Goal: Register for event/course

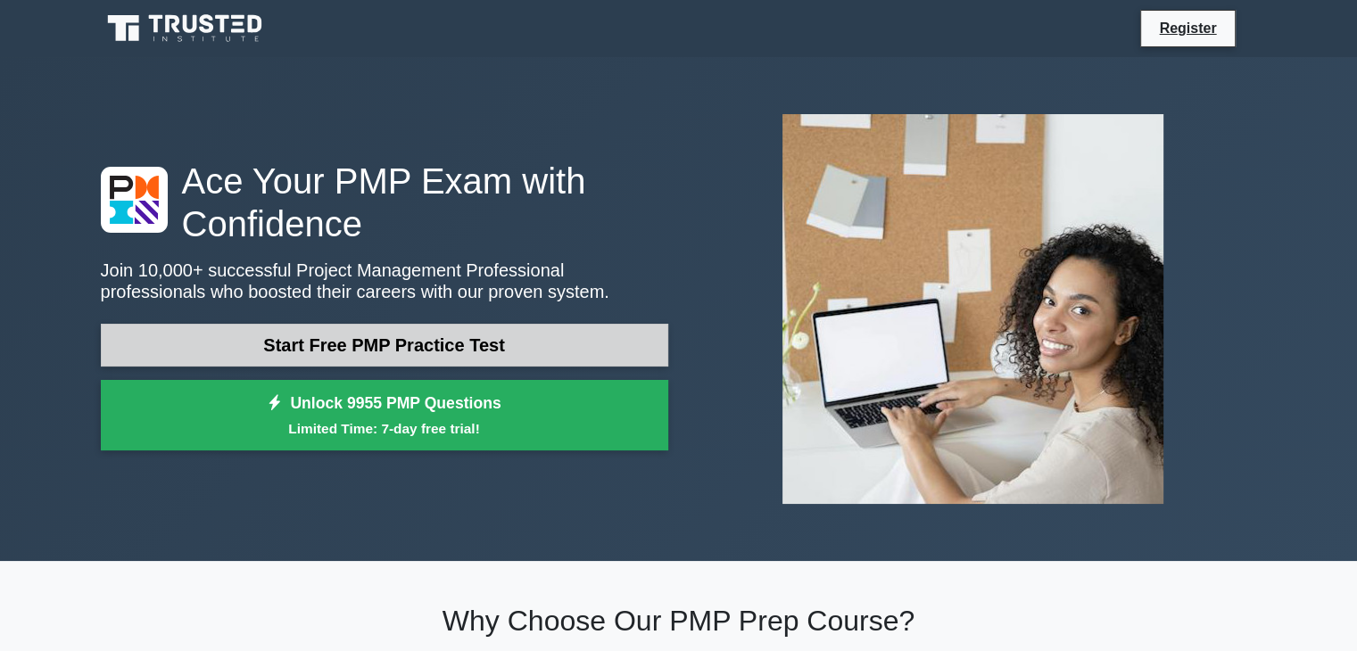
click at [655, 341] on link "Start Free PMP Practice Test" at bounding box center [385, 345] width 568 height 43
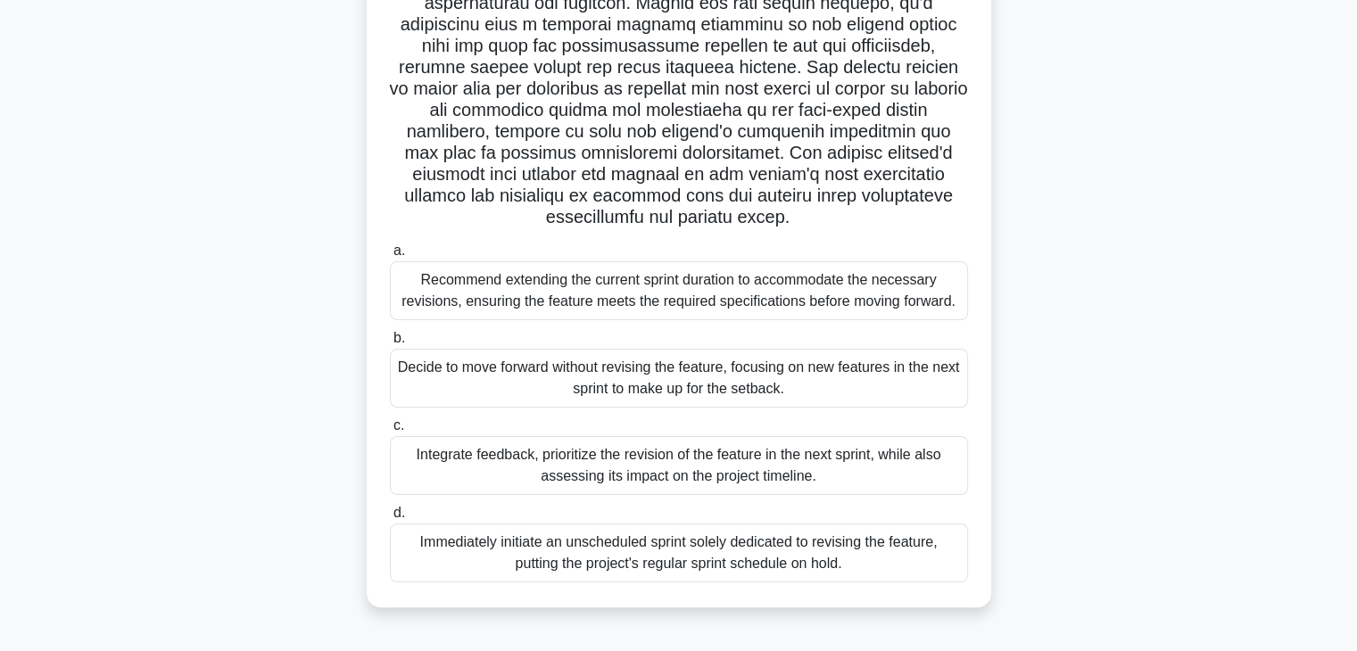
scroll to position [268, 0]
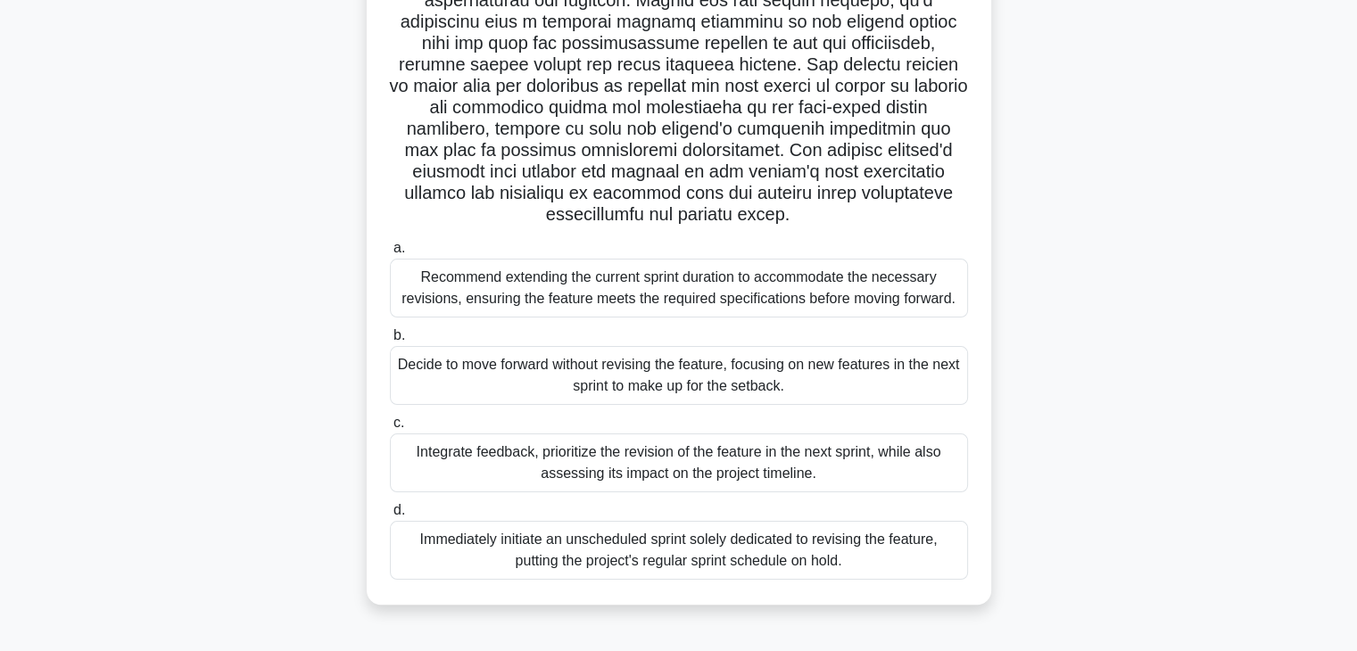
click at [879, 470] on div "Integrate feedback, prioritize the revision of the feature in the next sprint, …" at bounding box center [679, 463] width 578 height 59
click at [390, 429] on input "c. Integrate feedback, prioritize the revision of the feature in the next sprin…" at bounding box center [390, 424] width 0 height 12
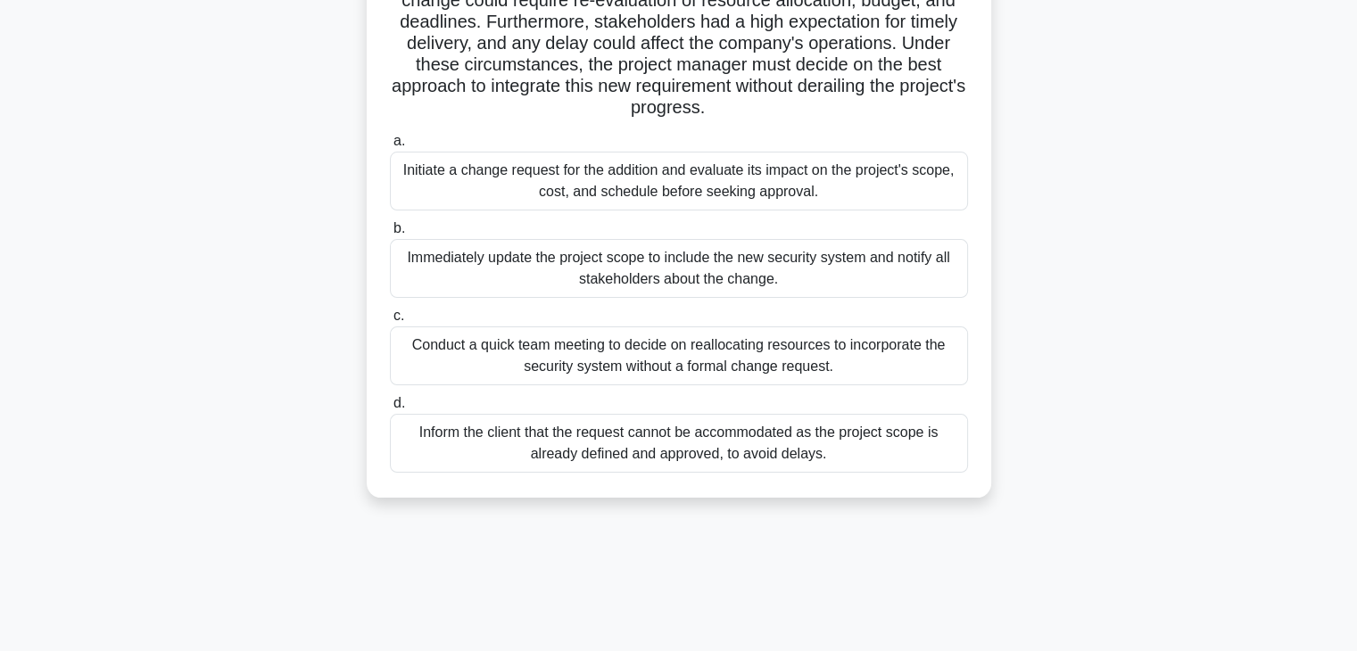
click at [528, 183] on div "Initiate a change request for the addition and evaluate its impact on the proje…" at bounding box center [679, 181] width 578 height 59
click at [390, 147] on input "a. Initiate a change request for the addition and evaluate its impact on the pr…" at bounding box center [390, 142] width 0 height 12
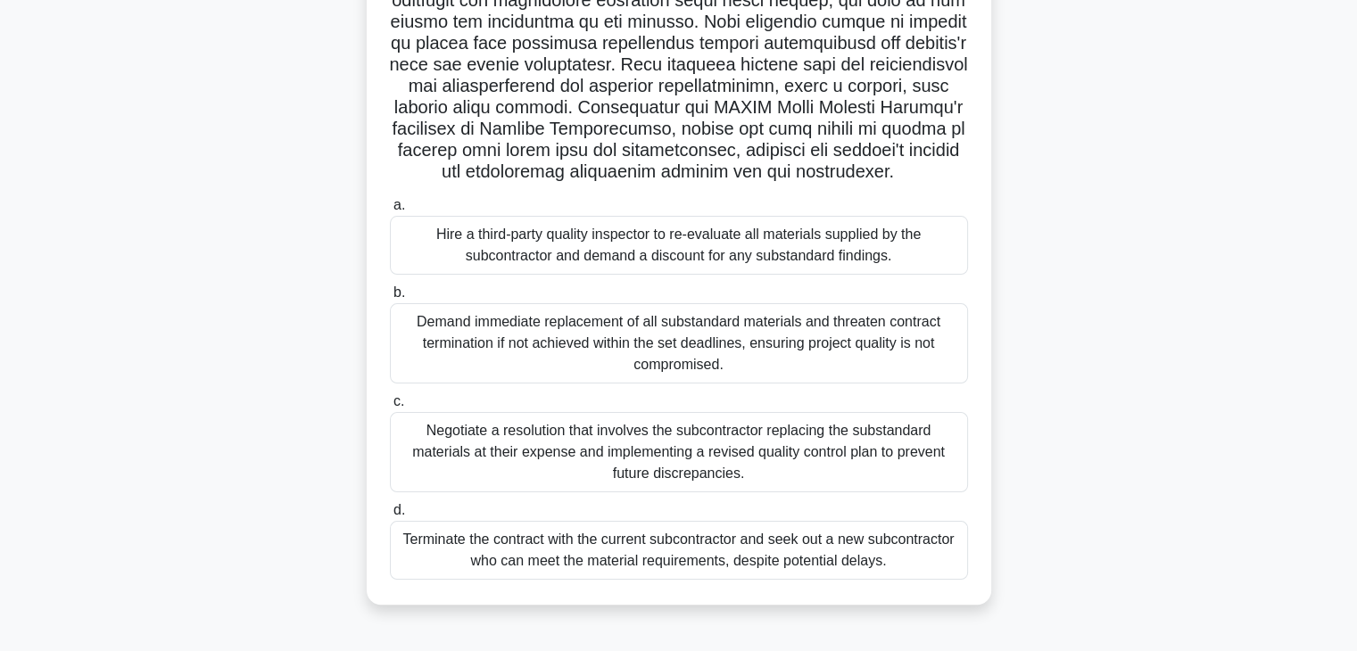
click at [496, 469] on div "Negotiate a resolution that involves the subcontractor replacing the substandar…" at bounding box center [679, 452] width 578 height 80
click at [390, 408] on input "c. Negotiate a resolution that involves the subcontractor replacing the substan…" at bounding box center [390, 402] width 0 height 12
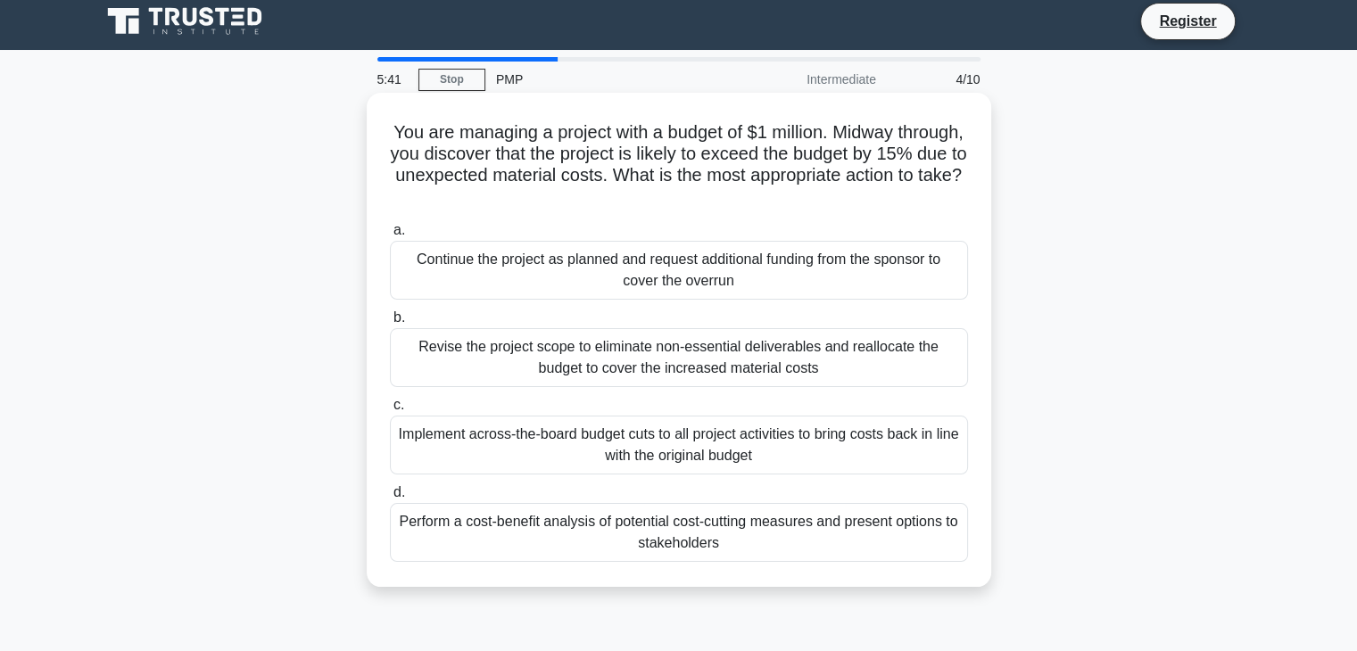
scroll to position [0, 0]
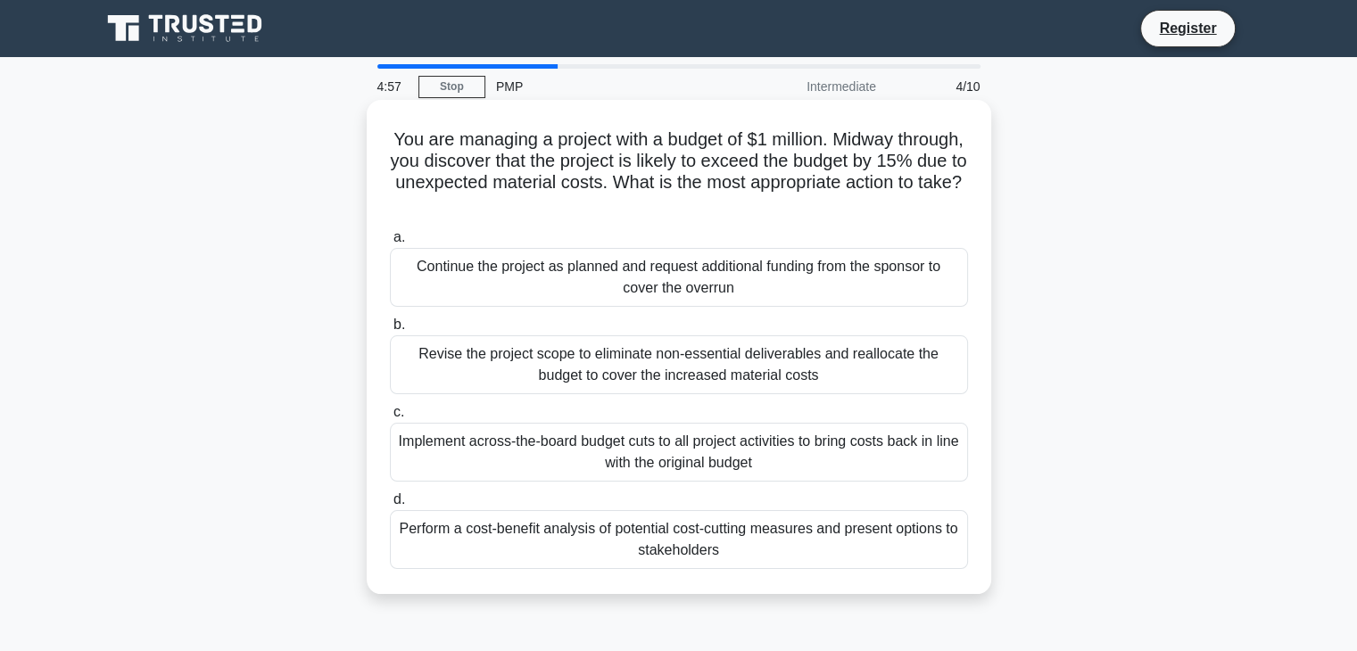
click at [413, 543] on div "Perform a cost-benefit analysis of potential cost-cutting measures and present …" at bounding box center [679, 539] width 578 height 59
click at [390, 506] on input "d. Perform a cost-benefit analysis of potential cost-cutting measures and prese…" at bounding box center [390, 500] width 0 height 12
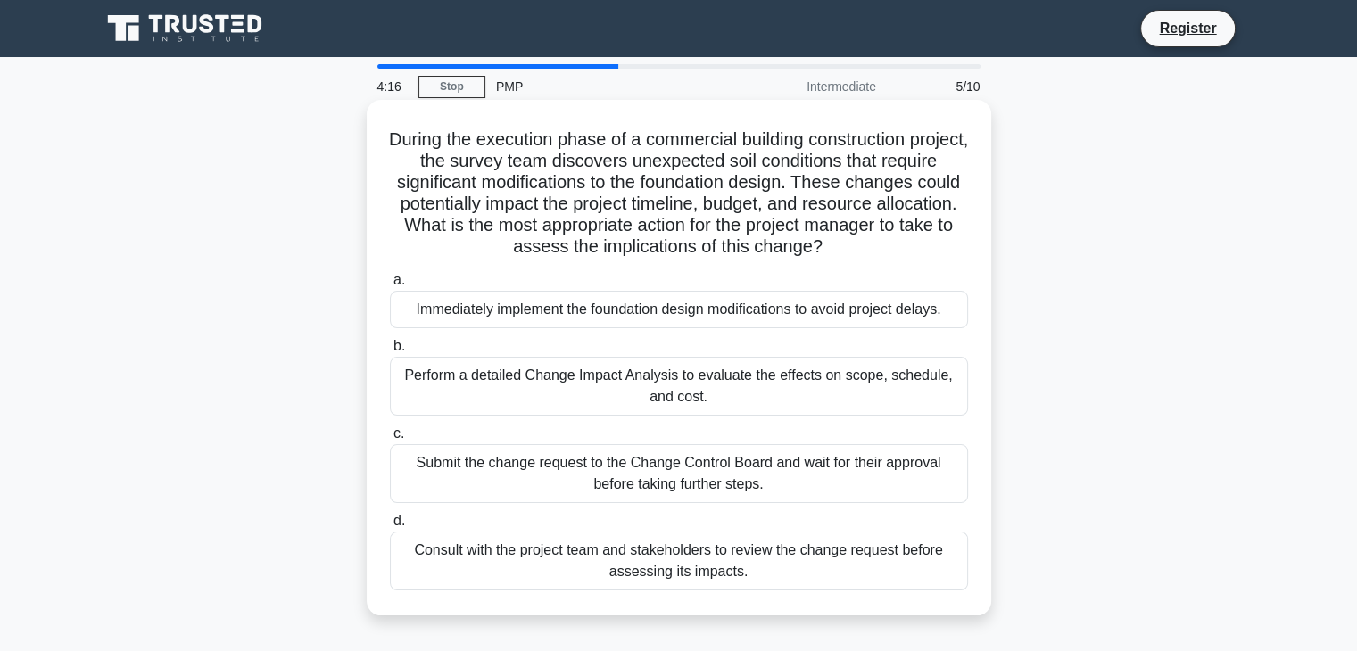
click at [517, 396] on div "Perform a detailed Change Impact Analysis to evaluate the effects on scope, sch…" at bounding box center [679, 386] width 578 height 59
click at [390, 352] on input "b. Perform a detailed Change Impact Analysis to evaluate the effects on scope, …" at bounding box center [390, 347] width 0 height 12
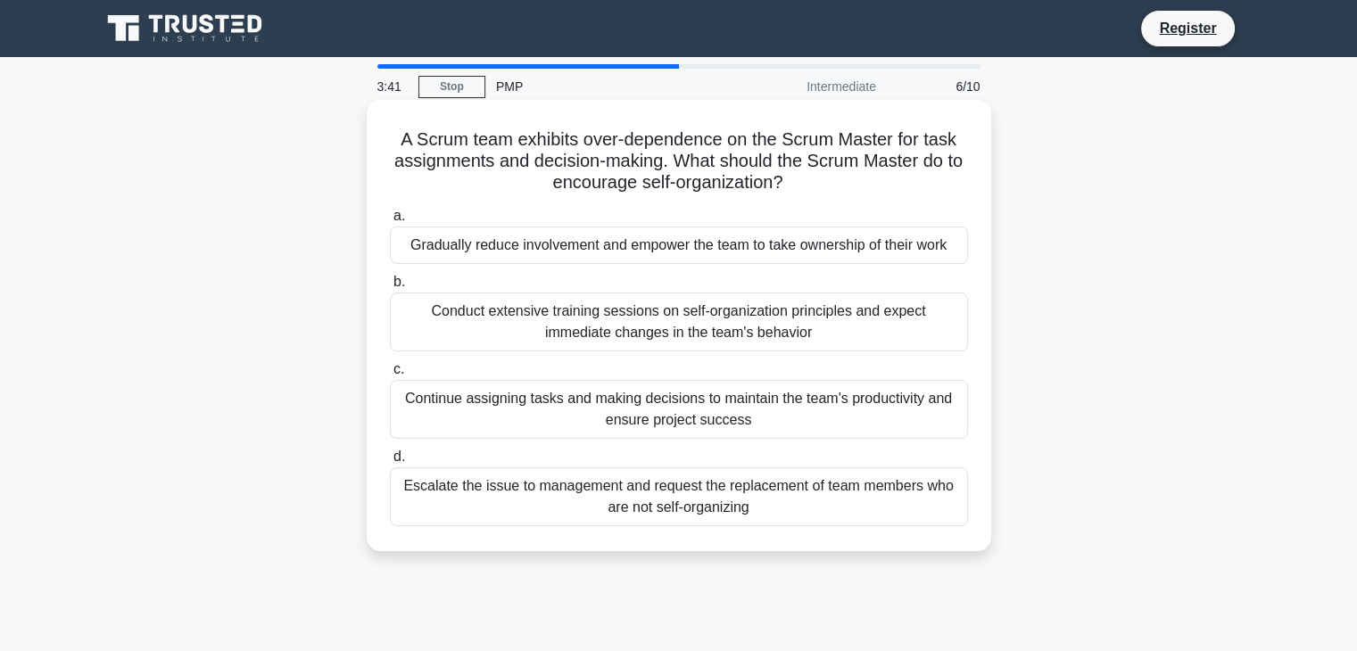
click at [528, 336] on div "Conduct extensive training sessions on self-organization principles and expect …" at bounding box center [679, 322] width 578 height 59
click at [390, 288] on input "b. Conduct extensive training sessions on self-organization principles and expe…" at bounding box center [390, 283] width 0 height 12
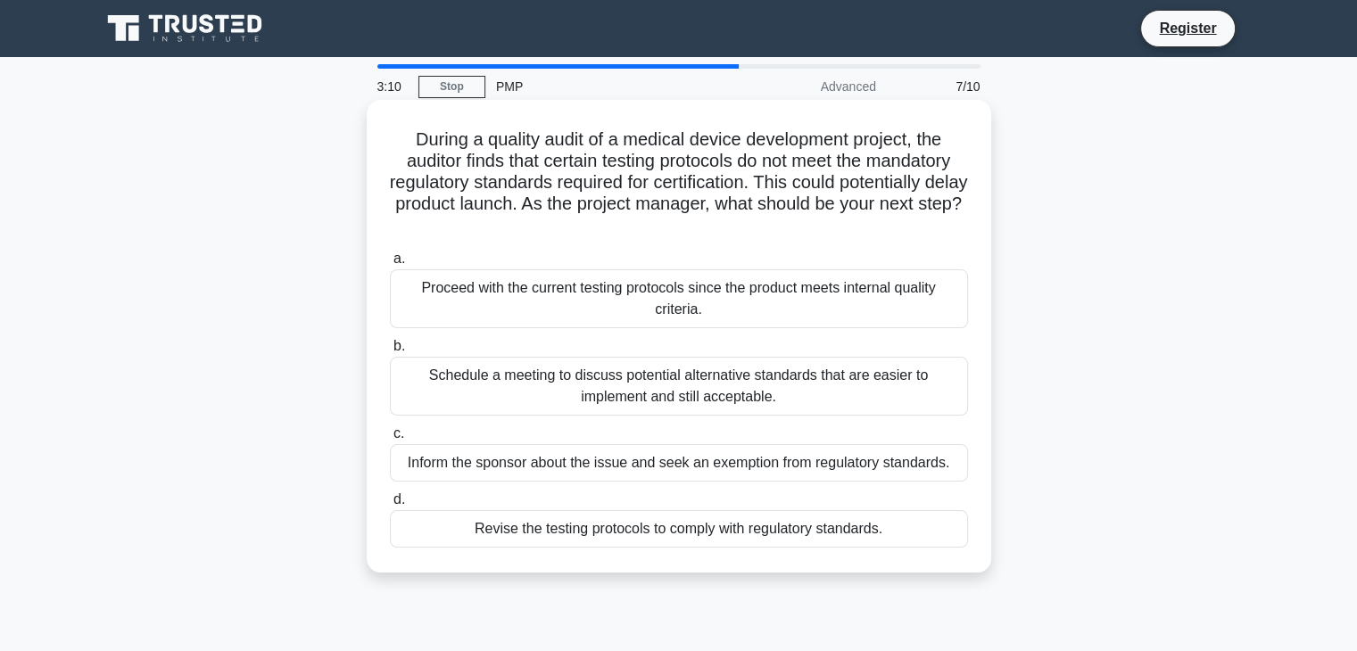
click at [527, 386] on div "Schedule a meeting to discuss potential alternative standards that are easier t…" at bounding box center [679, 386] width 578 height 59
click at [390, 352] on input "b. Schedule a meeting to discuss potential alternative standards that are easie…" at bounding box center [390, 347] width 0 height 12
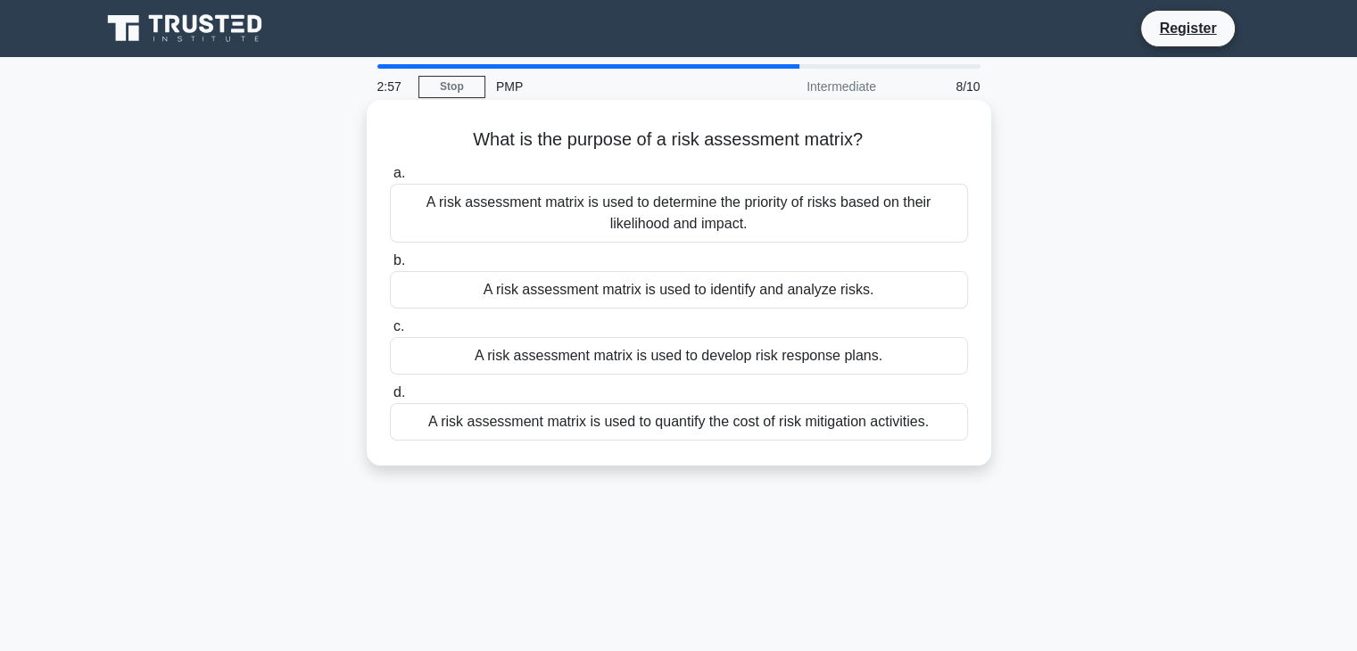
click at [527, 220] on div "A risk assessment matrix is used to determine the priority of risks based on th…" at bounding box center [679, 213] width 578 height 59
click at [390, 179] on input "a. A risk assessment matrix is used to determine the priority of risks based on…" at bounding box center [390, 174] width 0 height 12
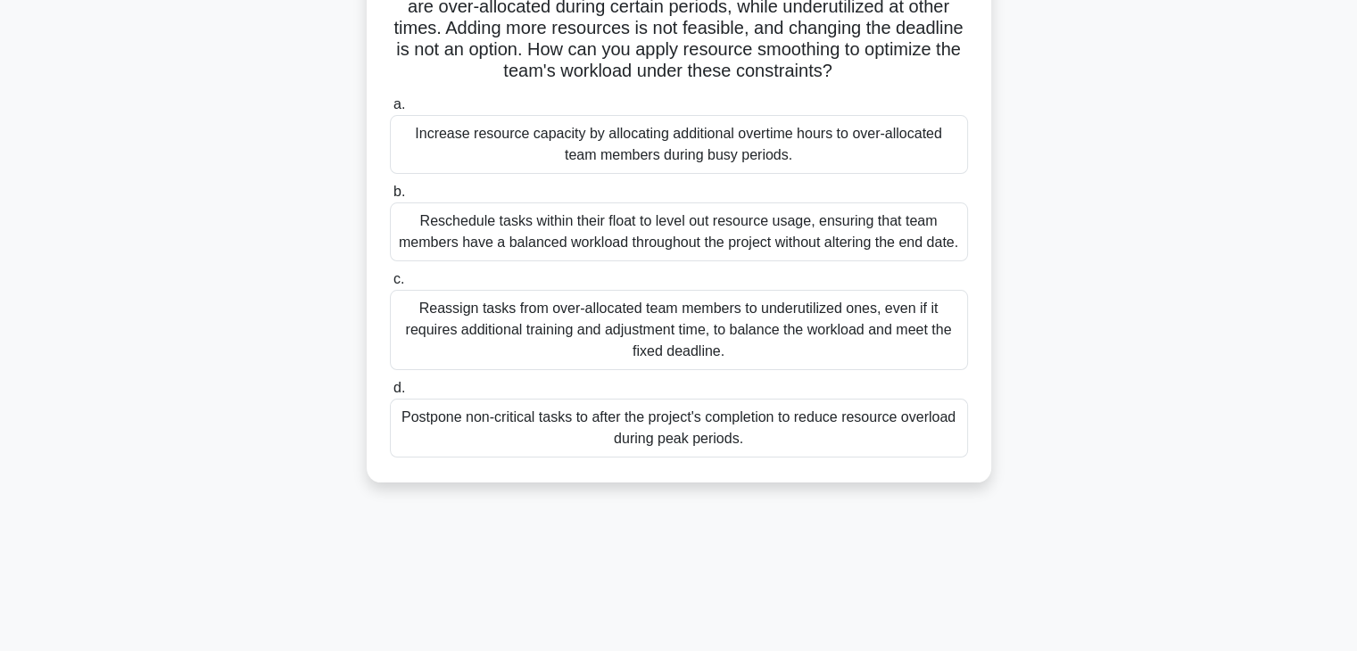
scroll to position [178, 0]
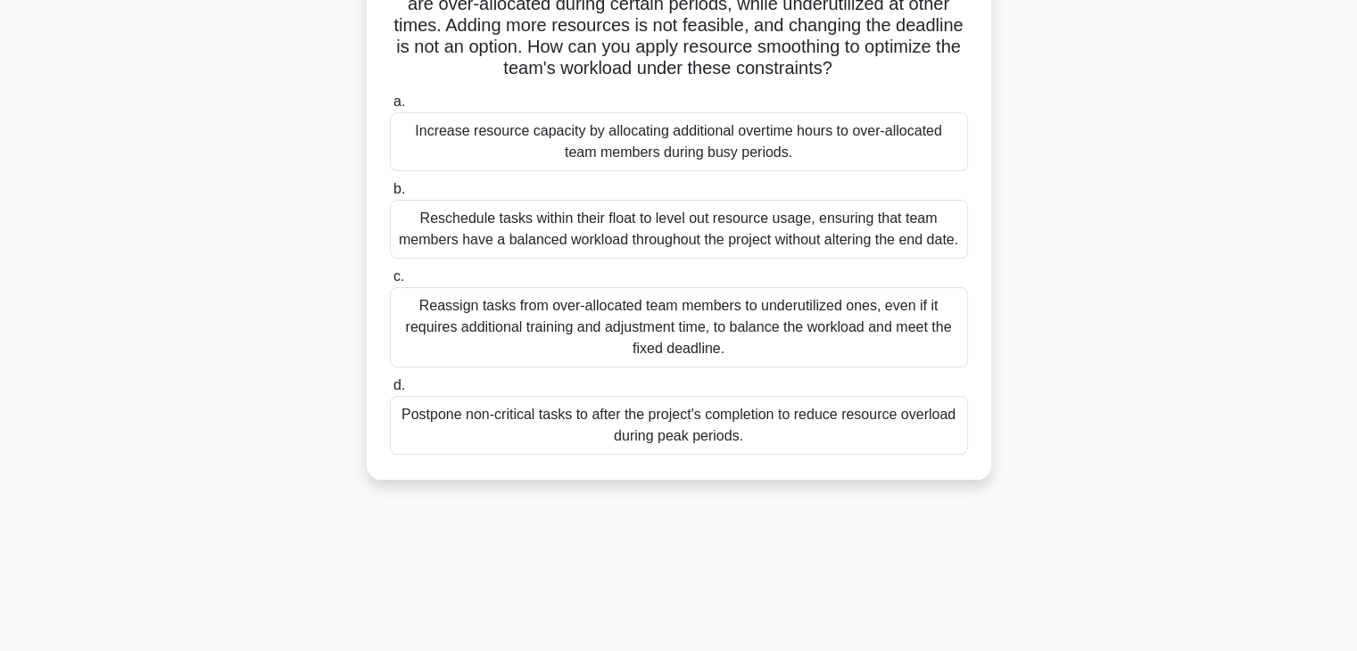
click at [425, 259] on div "Reschedule tasks within their float to level out resource usage, ensuring that …" at bounding box center [679, 229] width 578 height 59
click at [390, 195] on input "b. Reschedule tasks within their float to level out resource usage, ensuring th…" at bounding box center [390, 190] width 0 height 12
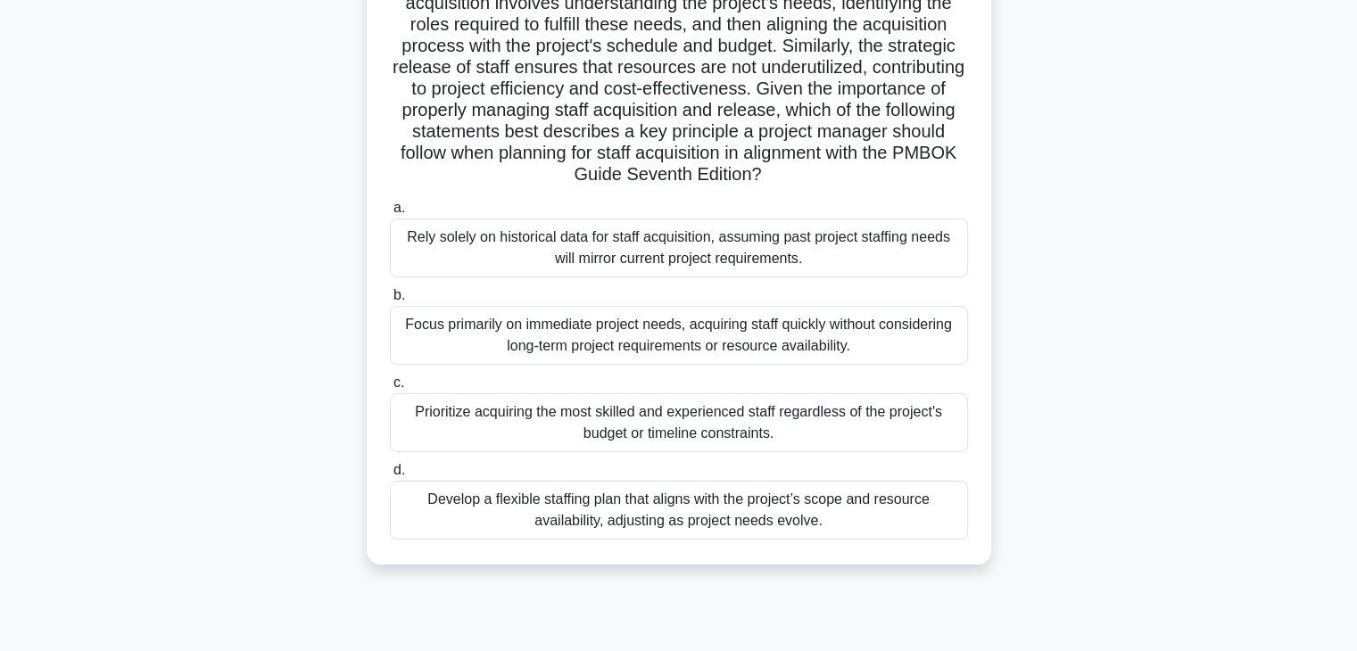
scroll to position [268, 0]
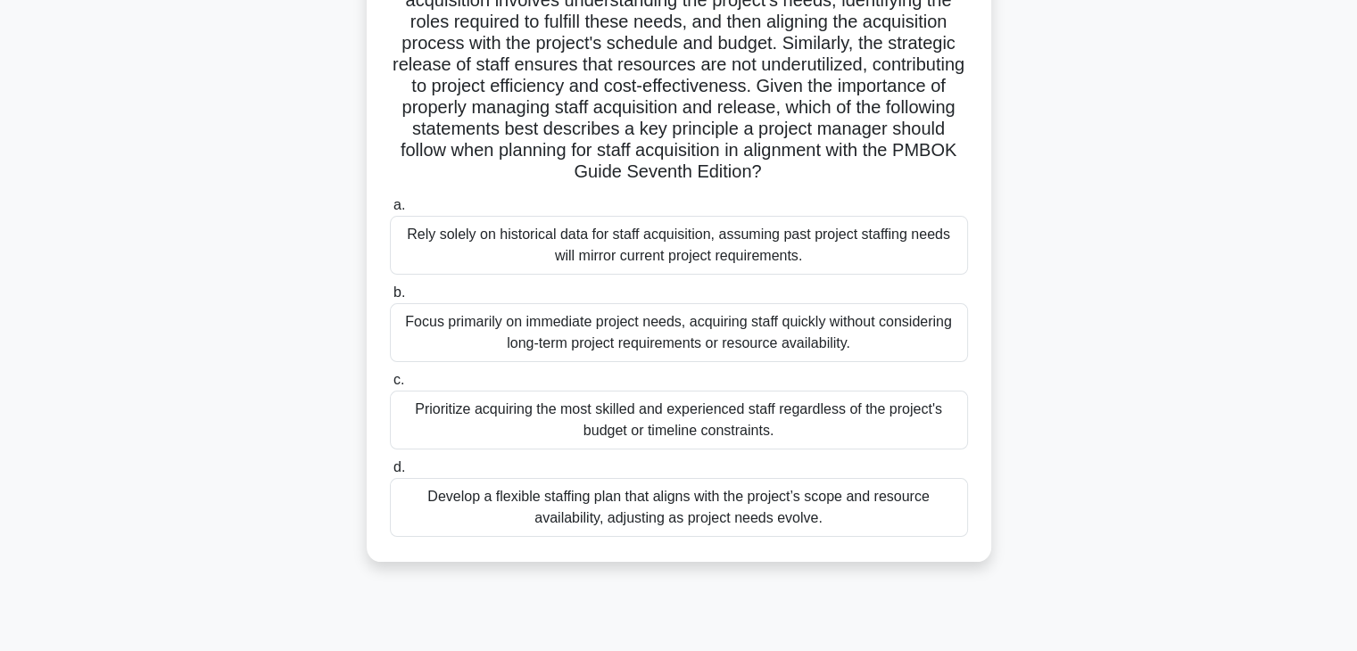
click at [717, 511] on div "Develop a flexible staffing plan that aligns with the project’s scope and resou…" at bounding box center [679, 507] width 578 height 59
click at [390, 474] on input "d. Develop a flexible staffing plan that aligns with the project’s scope and re…" at bounding box center [390, 468] width 0 height 12
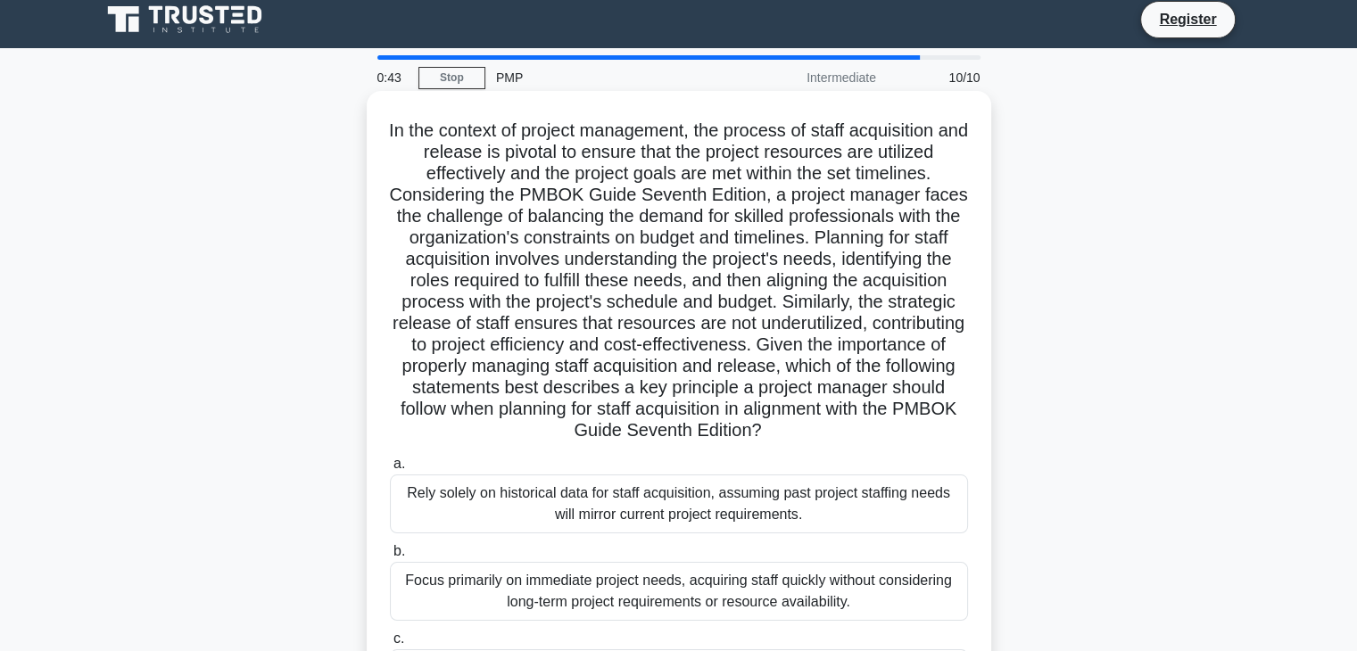
scroll to position [0, 0]
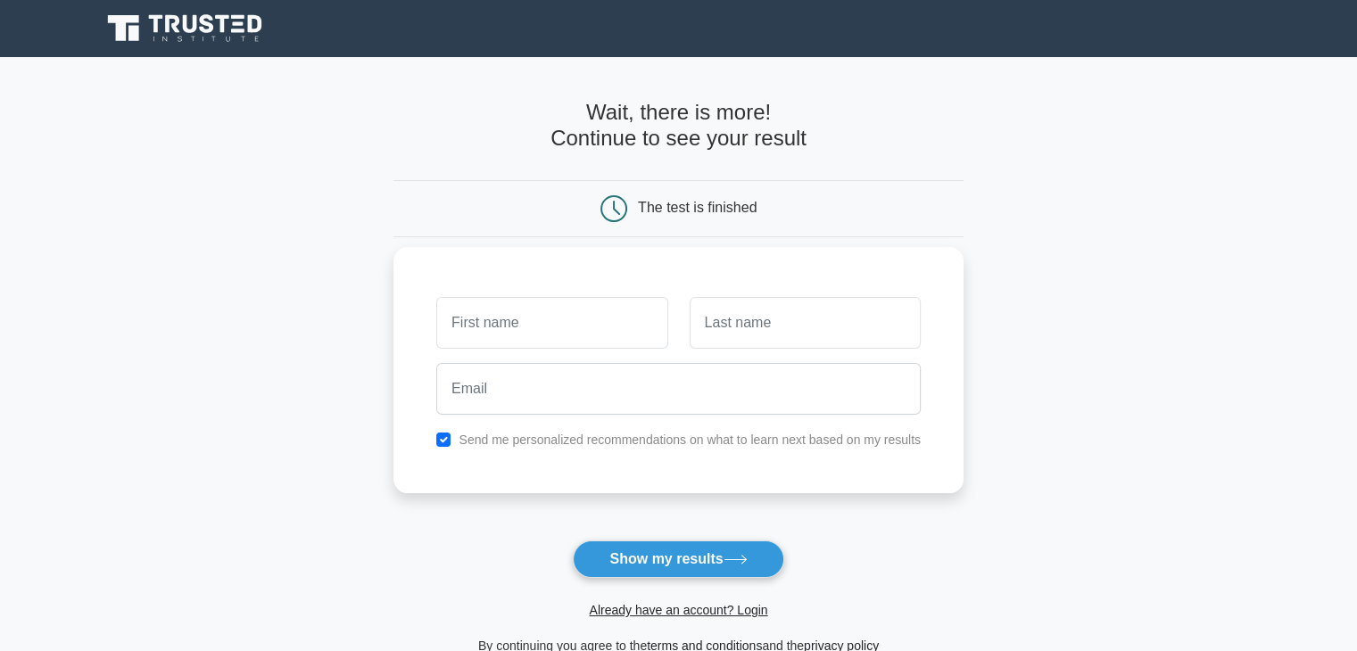
click at [601, 323] on input "text" at bounding box center [551, 323] width 231 height 52
type input "talha"
type input "tariq"
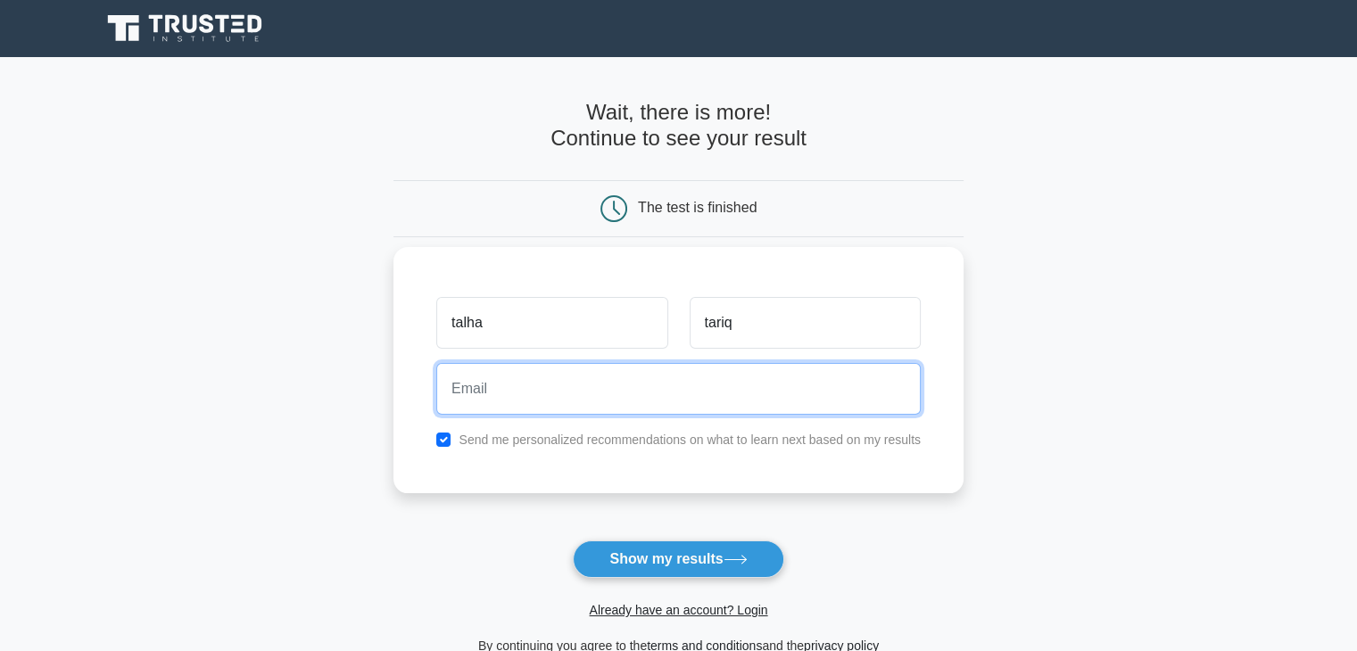
click at [593, 397] on input "email" at bounding box center [678, 389] width 485 height 52
type input "y"
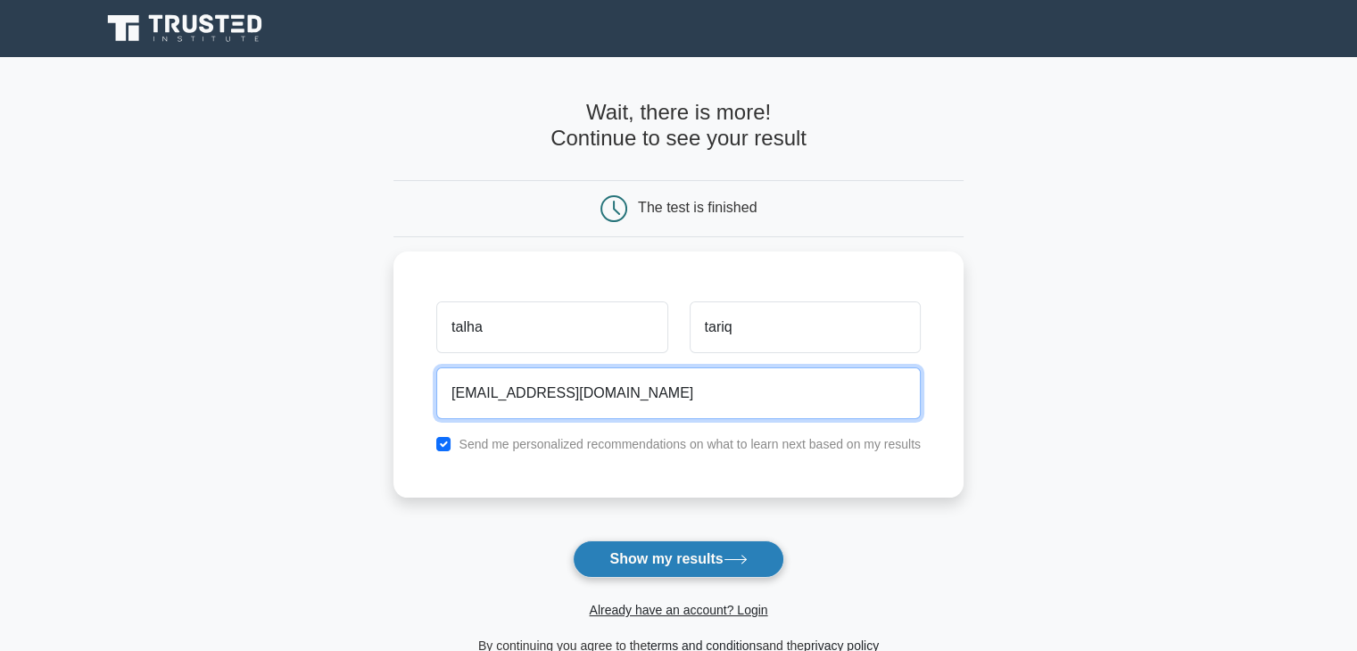
type input "talhatariq2074@yahoo.com"
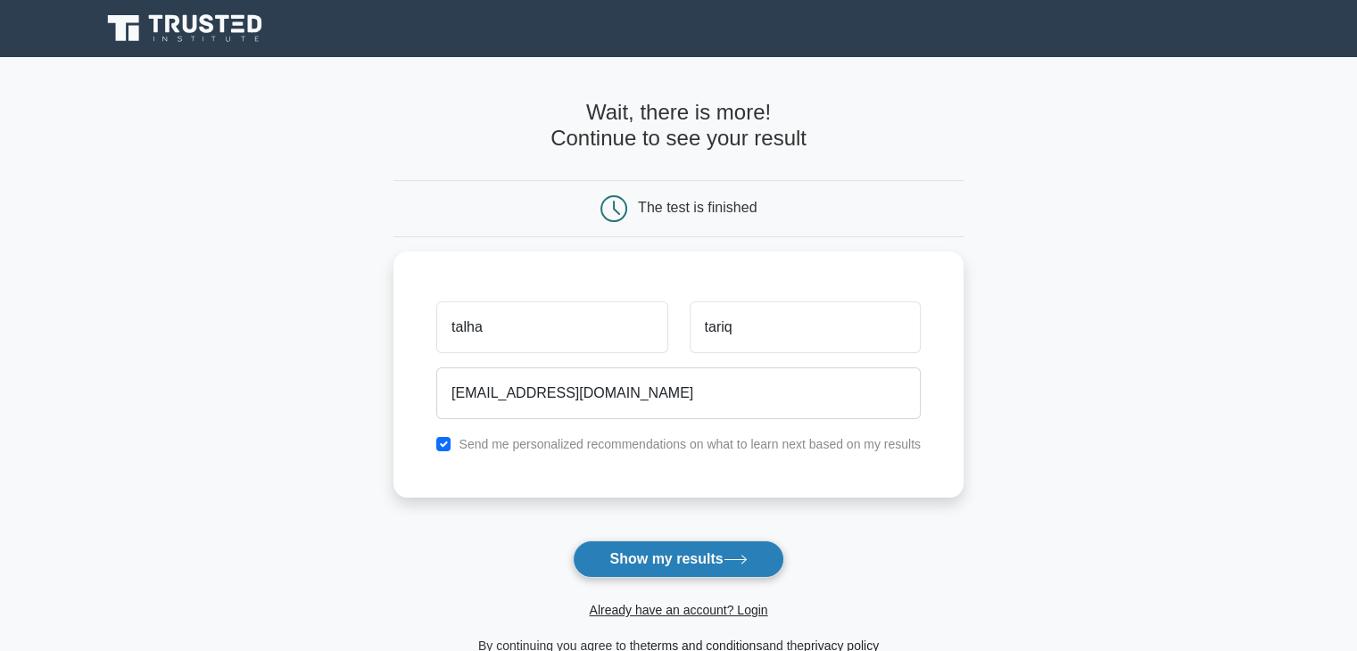
click at [711, 548] on button "Show my results" at bounding box center [678, 559] width 211 height 37
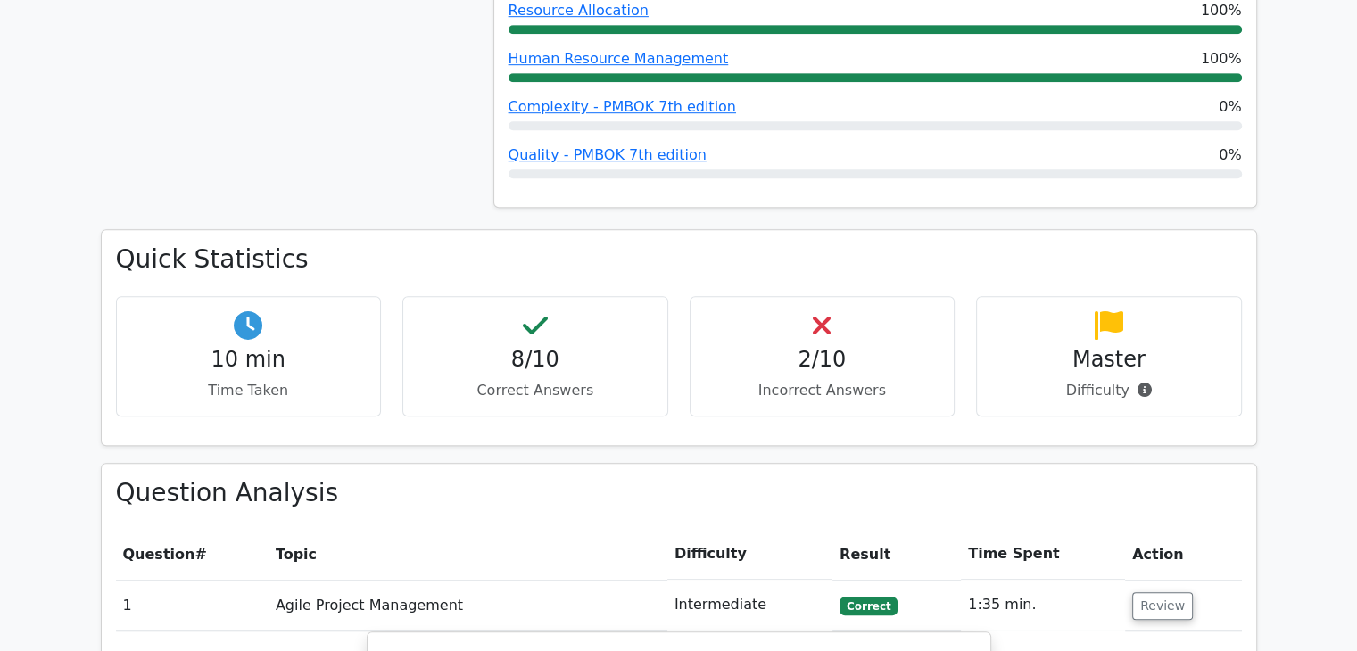
scroll to position [1160, 0]
